Goal: Information Seeking & Learning: Learn about a topic

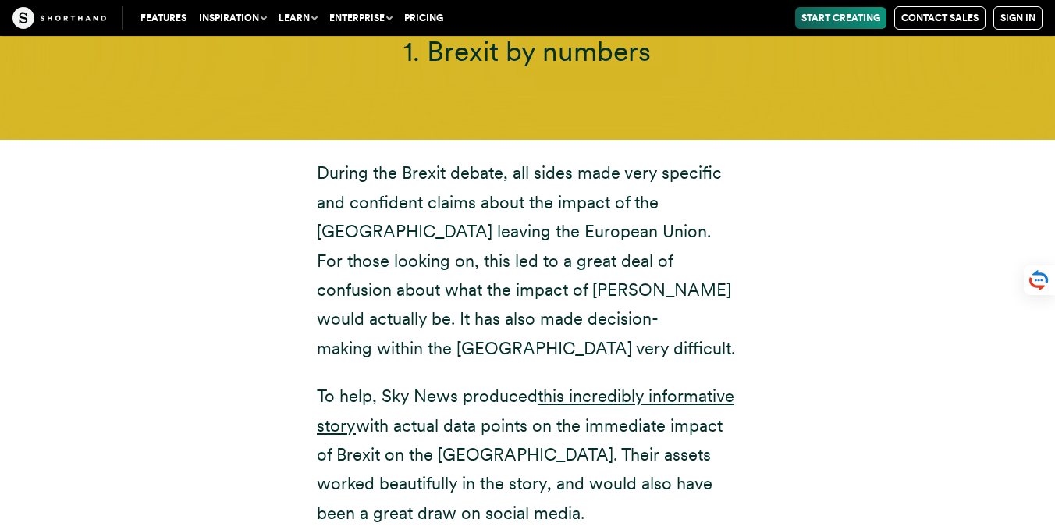
scroll to position [5668, 0]
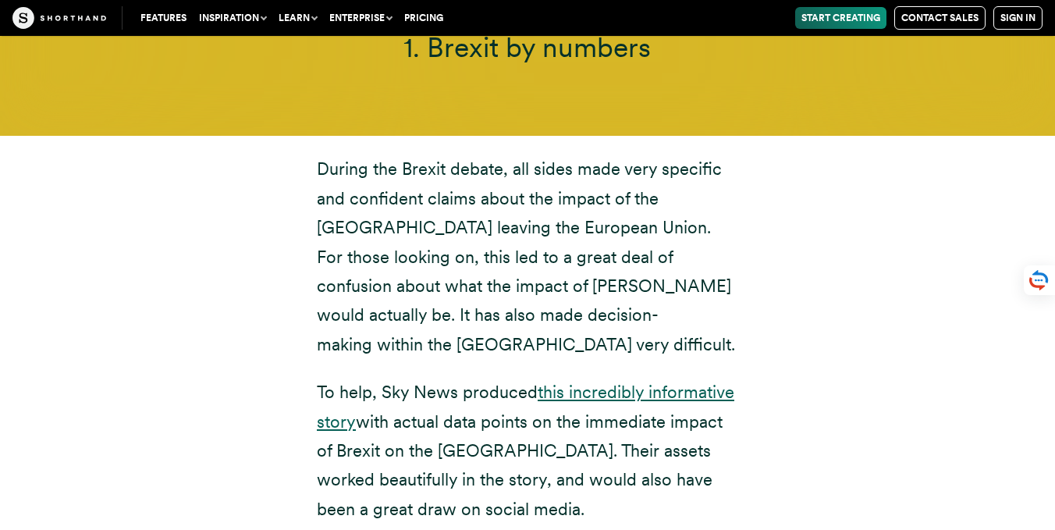
click at [560, 381] on link "this incredibly informative story" at bounding box center [525, 405] width 417 height 49
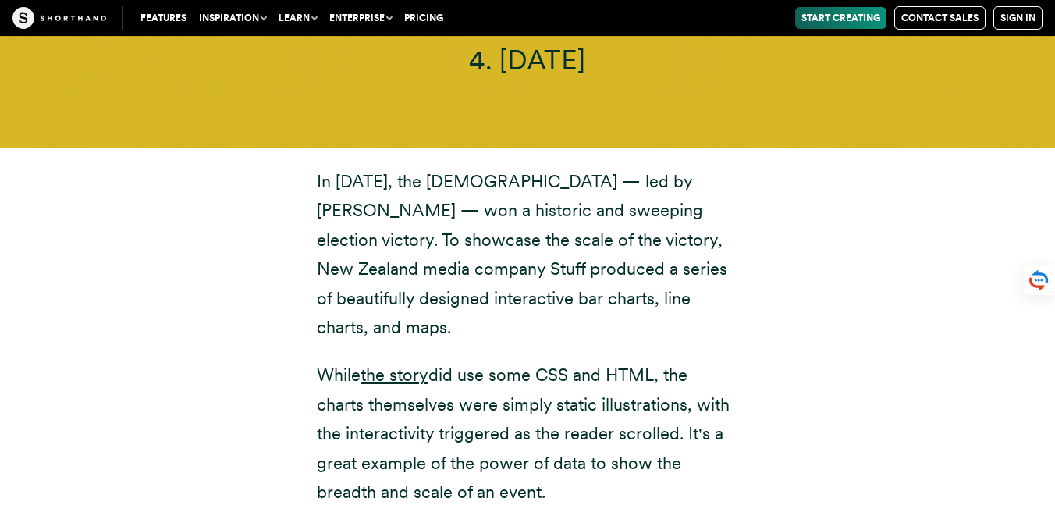
scroll to position [10579, 0]
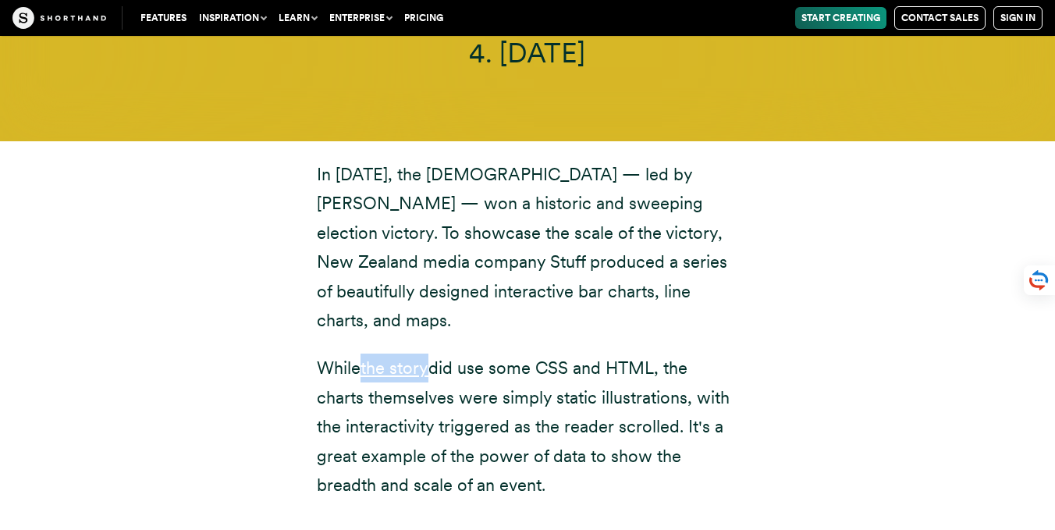
drag, startPoint x: 388, startPoint y: 275, endPoint x: 702, endPoint y: 2, distance: 416.3
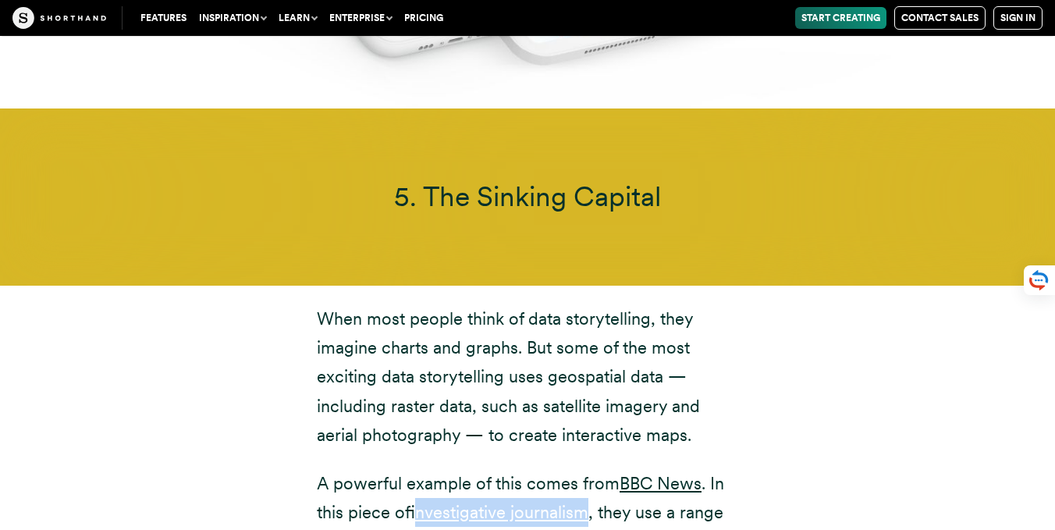
scroll to position [12074, 0]
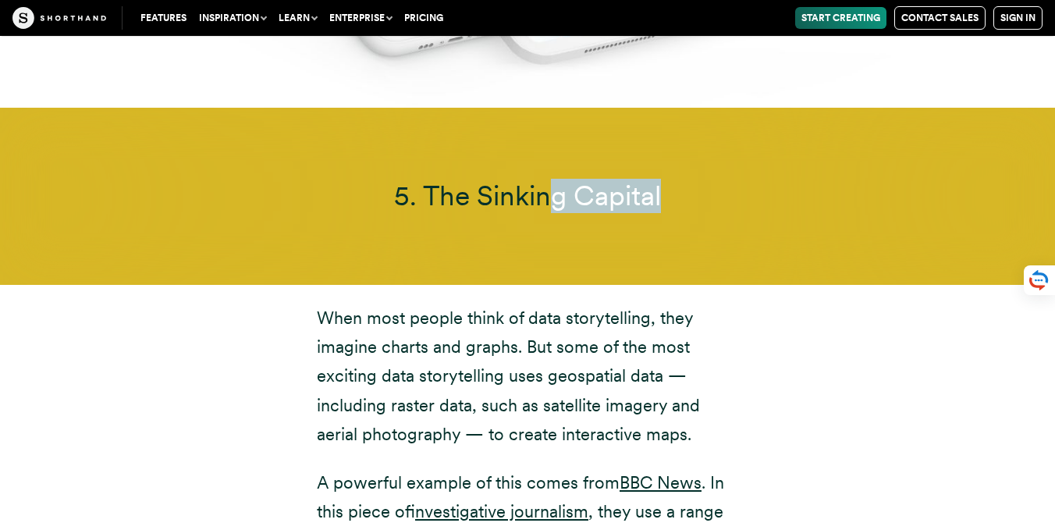
drag, startPoint x: 657, startPoint y: 108, endPoint x: 534, endPoint y: 114, distance: 123.4
click at [534, 179] on span "5. The Sinking Capital" at bounding box center [527, 196] width 267 height 34
click at [639, 472] on link "BBC News" at bounding box center [660, 482] width 82 height 20
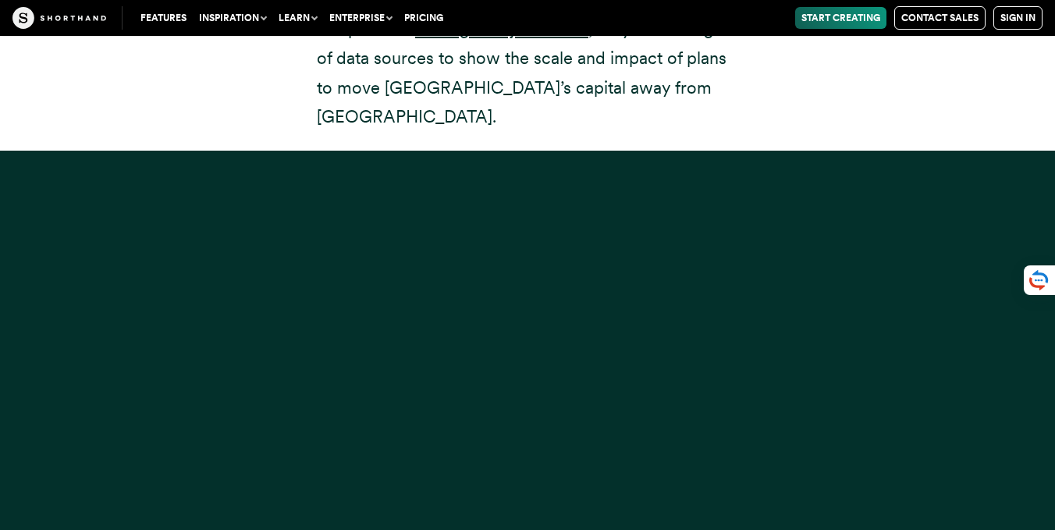
click at [524, 334] on div at bounding box center [527, 416] width 1055 height 530
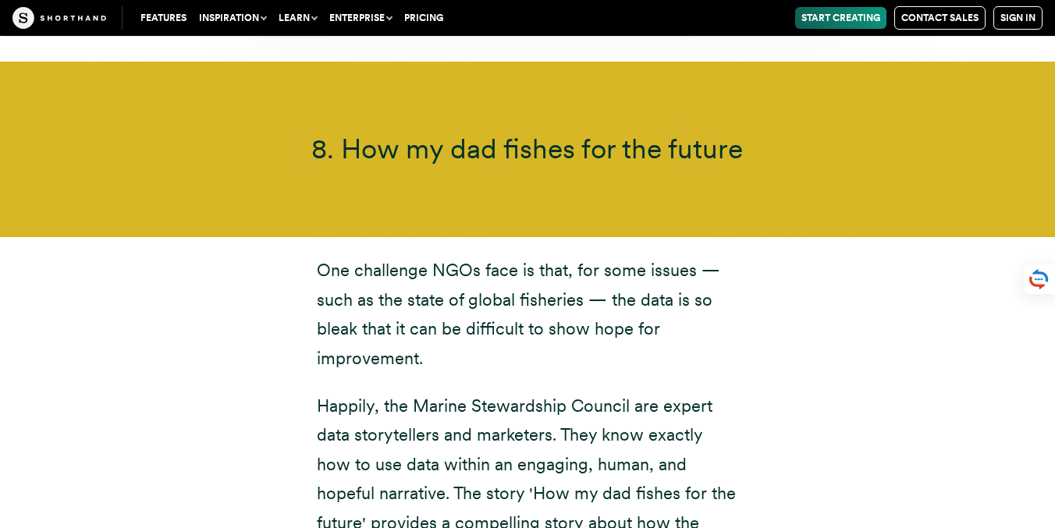
scroll to position [16417, 0]
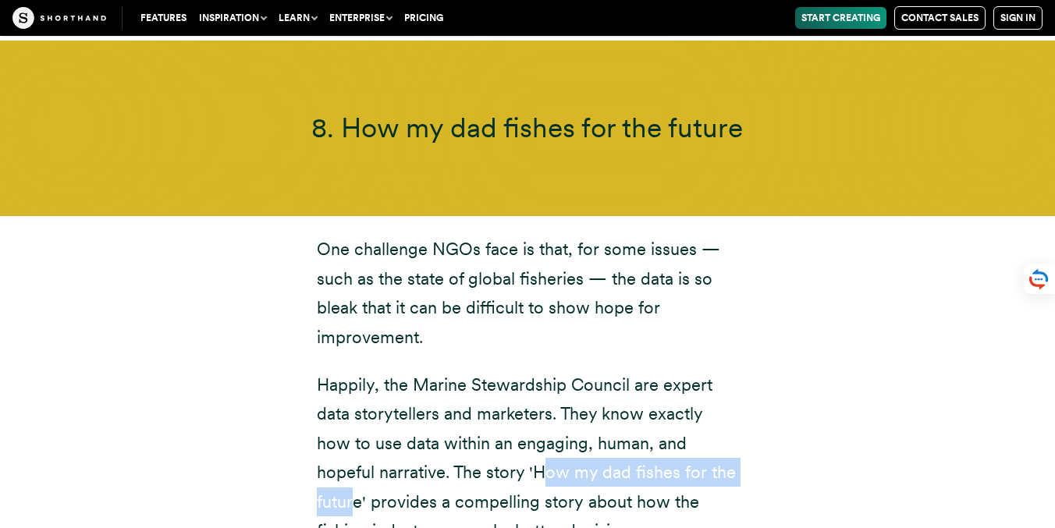
drag, startPoint x: 477, startPoint y: 324, endPoint x: 706, endPoint y: 315, distance: 229.5
click at [706, 371] on p "Happily, the Marine Stewardship Council are expert data storytellers and market…" at bounding box center [527, 458] width 421 height 175
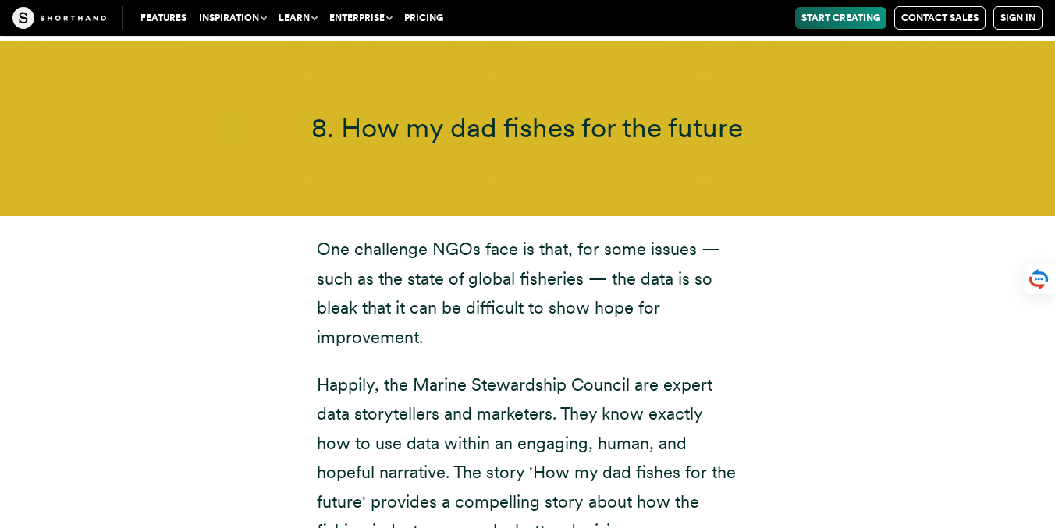
click at [713, 371] on p "Happily, the Marine Stewardship Council are expert data storytellers and market…" at bounding box center [527, 458] width 421 height 175
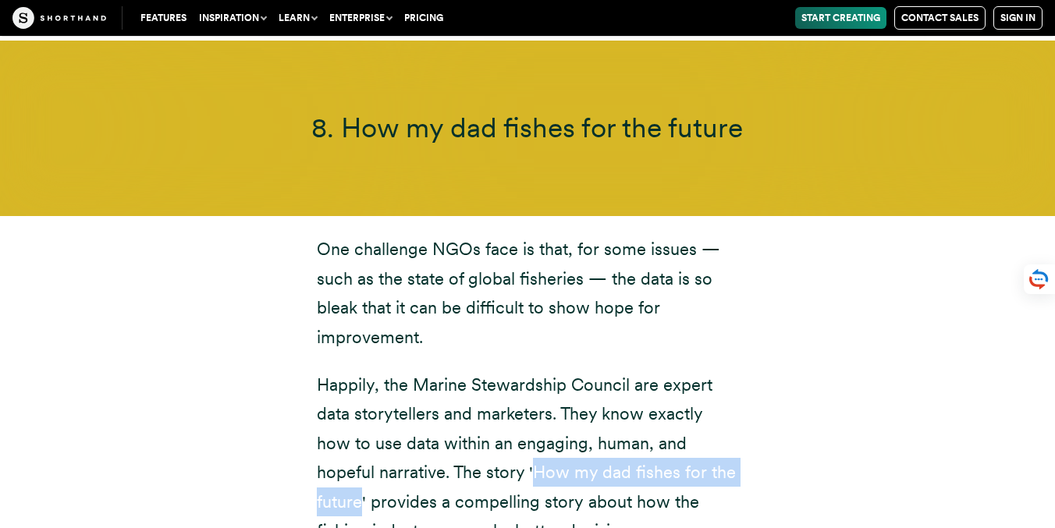
drag, startPoint x: 714, startPoint y: 327, endPoint x: 475, endPoint y: 328, distance: 238.7
click at [475, 371] on p "Happily, the Marine Stewardship Council are expert data storytellers and market…" at bounding box center [527, 458] width 421 height 175
copy p "How my dad fishes for the future"
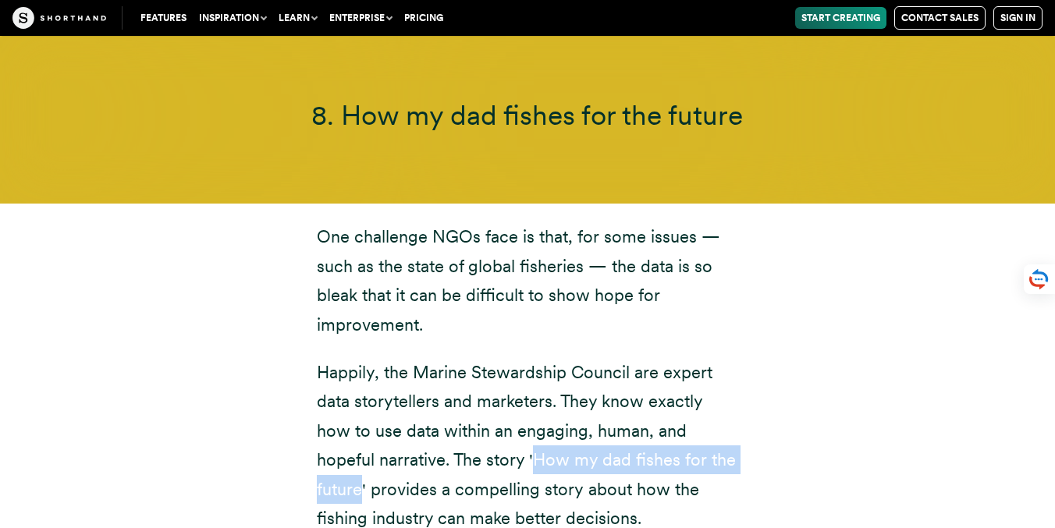
scroll to position [16440, 0]
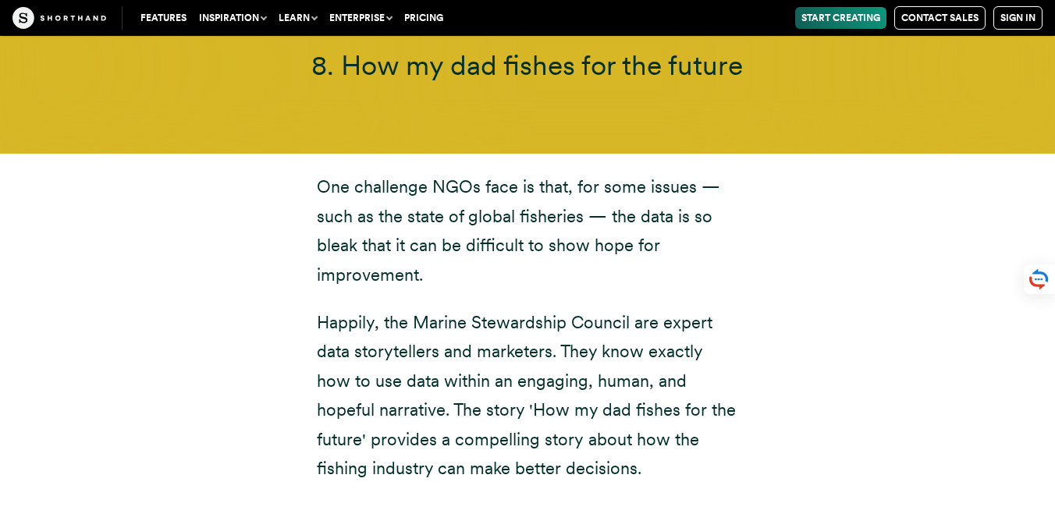
click at [616, 342] on div "One challenge NGOs face is that, for some issues — such as the state of global …" at bounding box center [527, 328] width 484 height 348
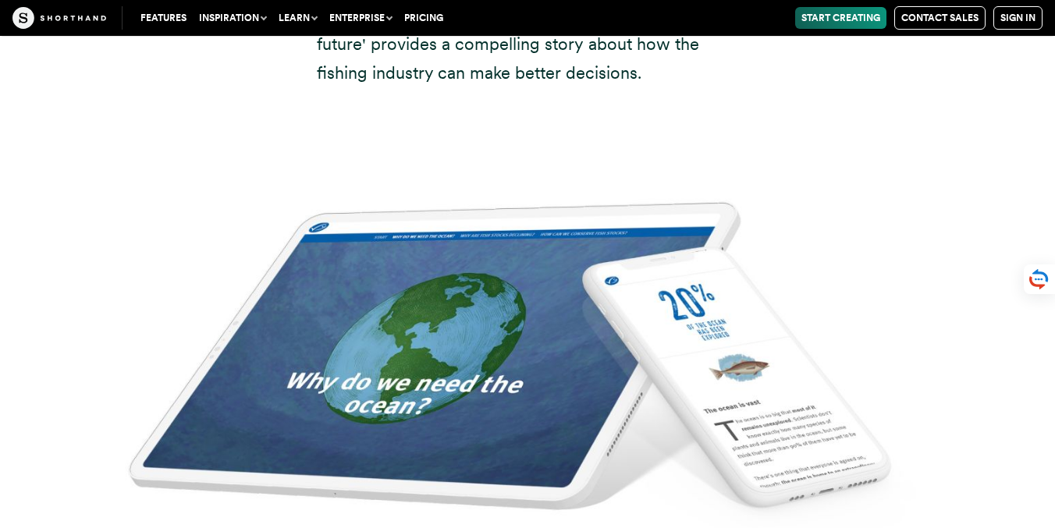
scroll to position [16937, 0]
